Goal: Find contact information: Find contact information

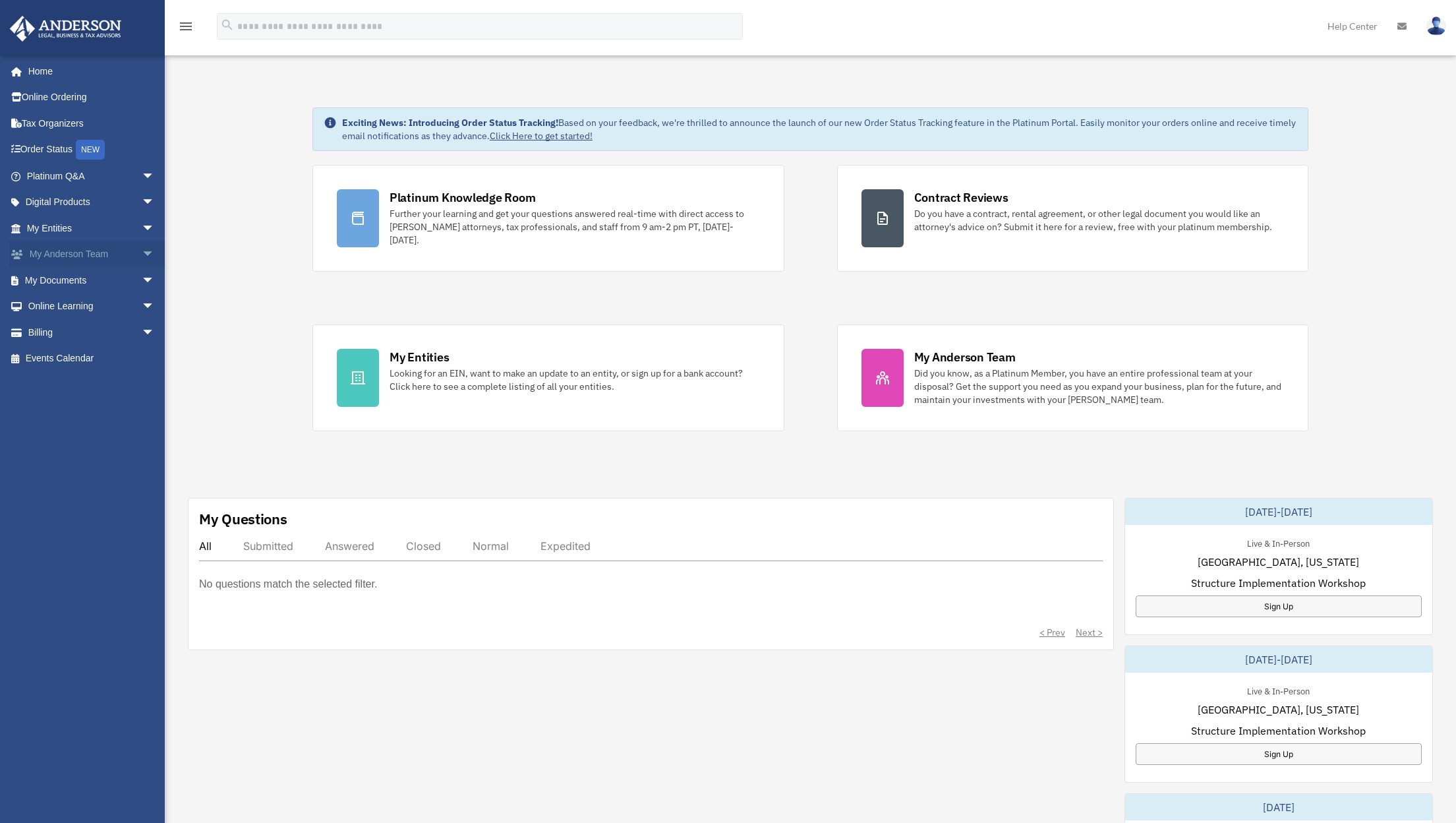
click at [142, 257] on span "arrow_drop_down" at bounding box center [155, 254] width 26 height 27
click at [88, 282] on link "My Anderson Team" at bounding box center [97, 281] width 156 height 26
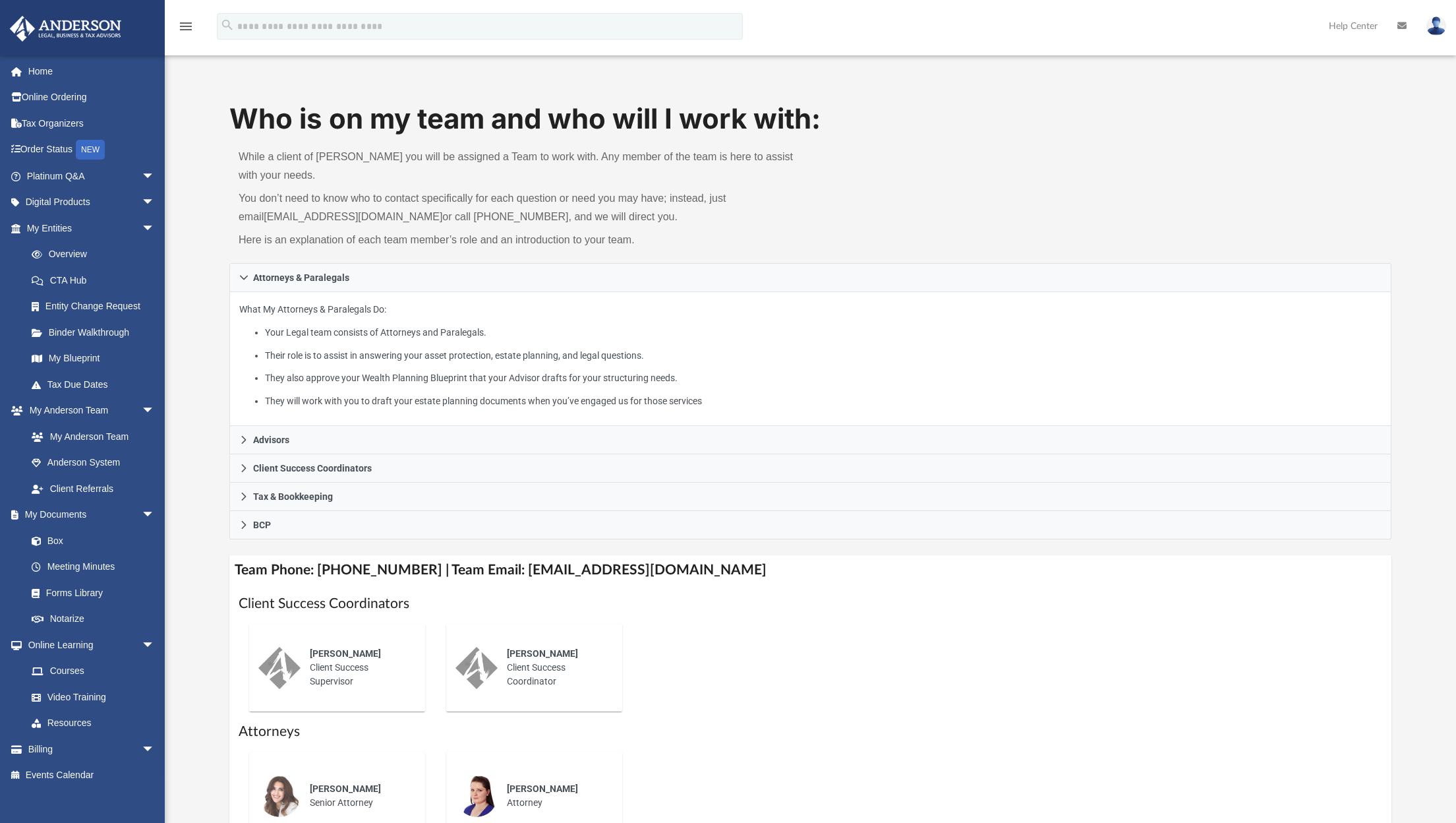
click at [1435, 30] on img at bounding box center [1436, 26] width 20 height 19
click at [1199, 64] on link "My Profile" at bounding box center [1239, 61] width 132 height 27
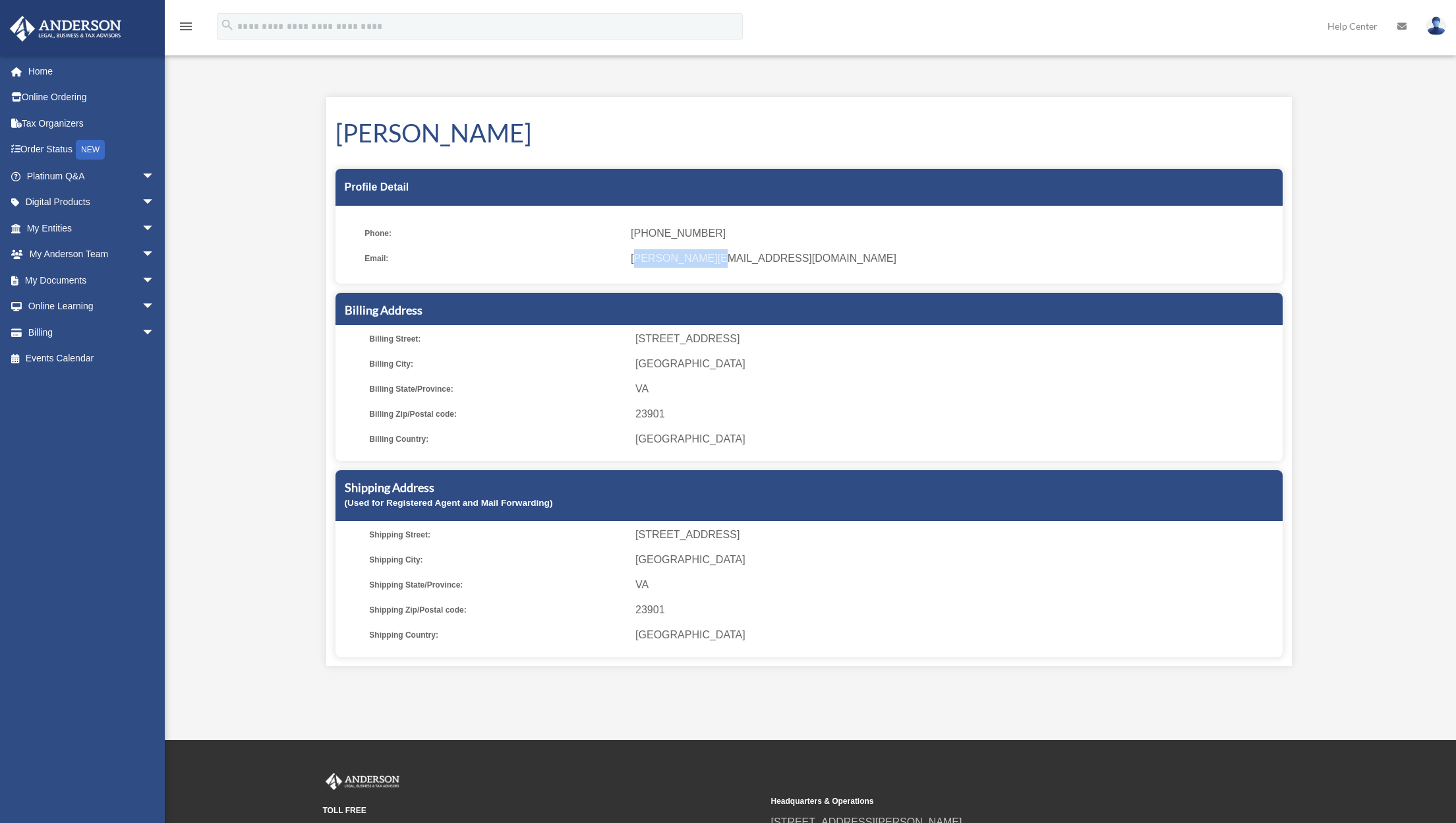
drag, startPoint x: 717, startPoint y: 261, endPoint x: 632, endPoint y: 261, distance: 85.0
click at [632, 261] on span "[PERSON_NAME][EMAIL_ADDRESS][DOMAIN_NAME]" at bounding box center [952, 259] width 642 height 19
click at [784, 267] on ul "Phone: (804) 277-9717 Email: laura@bezdan.us" at bounding box center [808, 249] width 947 height 69
click at [142, 332] on span "arrow_drop_down" at bounding box center [155, 332] width 26 height 27
click at [142, 206] on span "arrow_drop_down" at bounding box center [155, 202] width 26 height 27
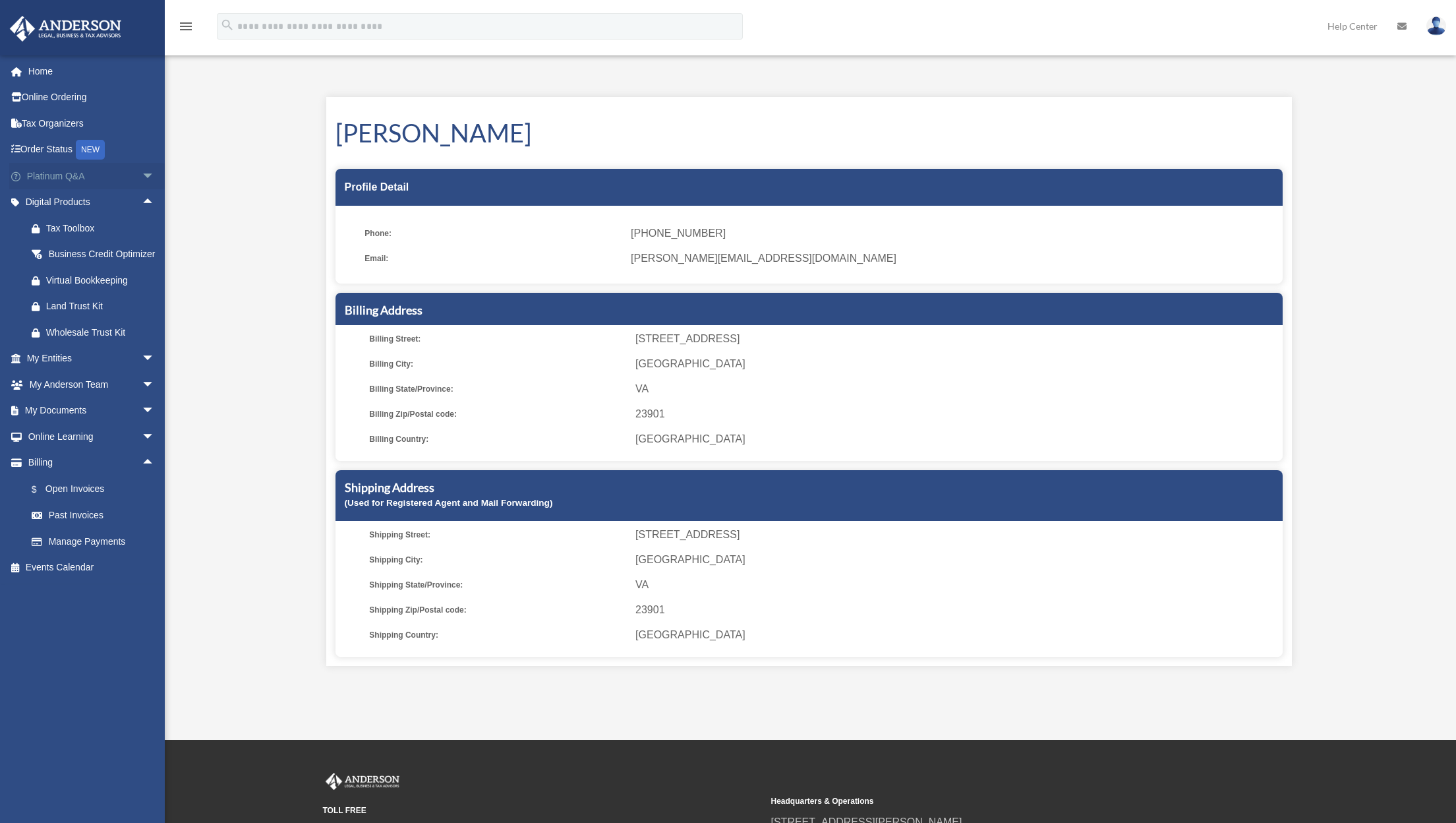
click at [142, 171] on span "arrow_drop_down" at bounding box center [155, 176] width 26 height 27
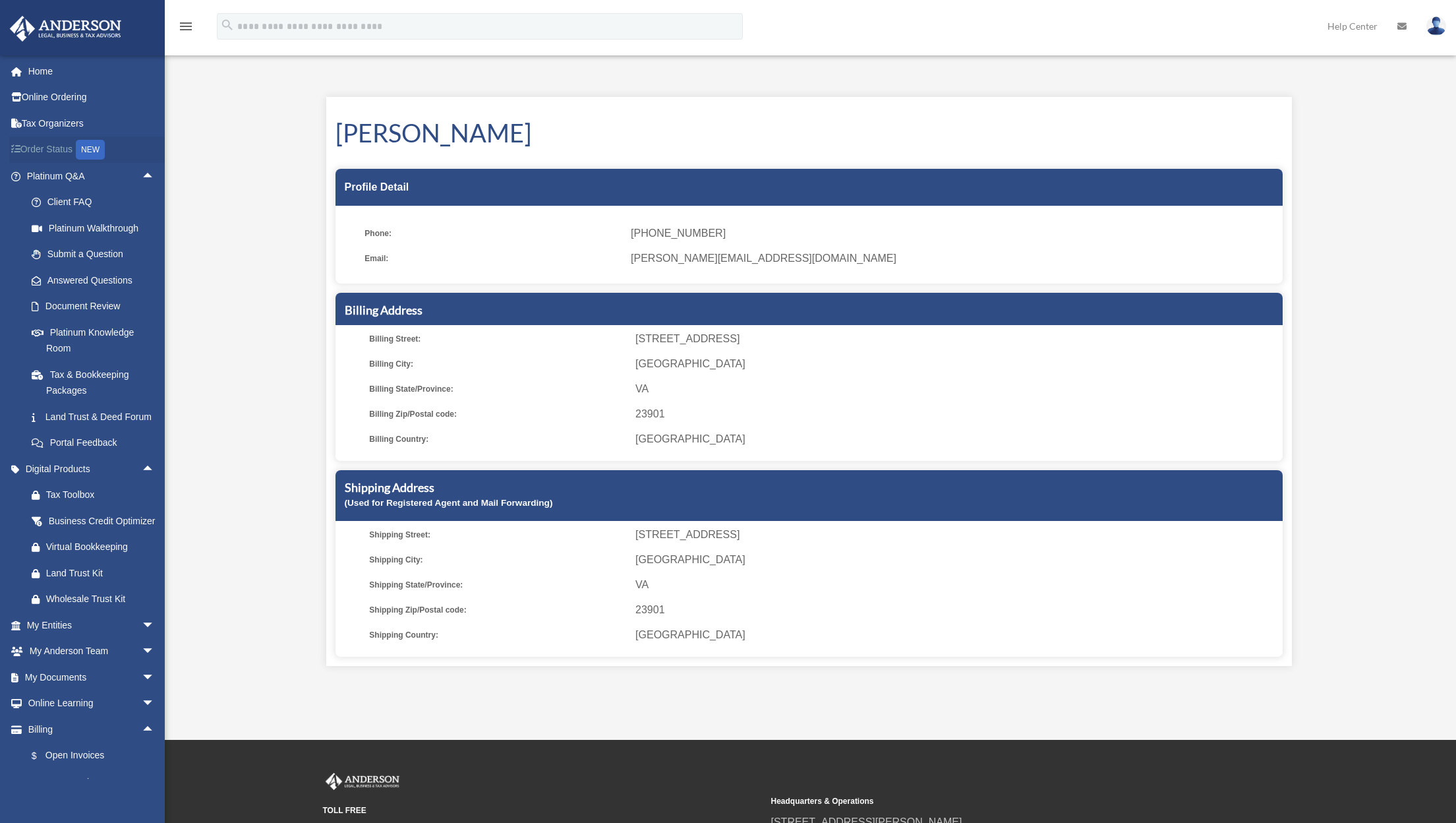
click at [63, 152] on link "Order Status NEW" at bounding box center [92, 150] width 166 height 27
